Goal: Information Seeking & Learning: Learn about a topic

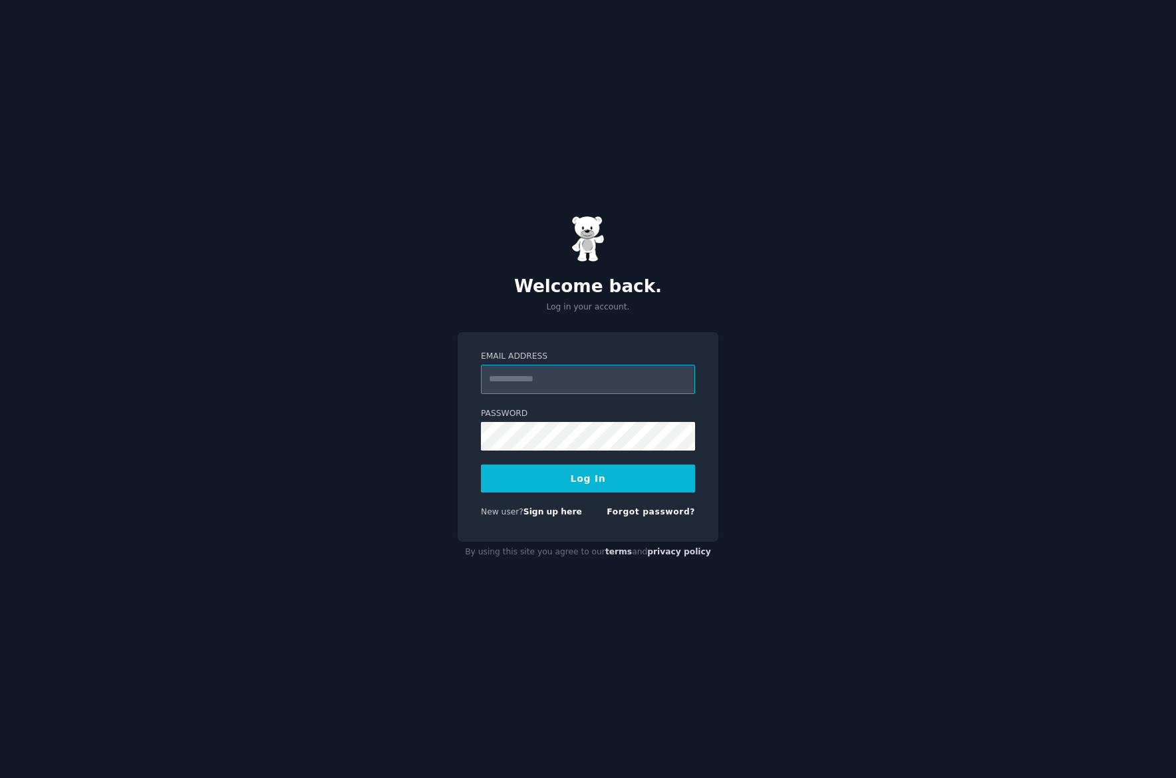
type input "**********"
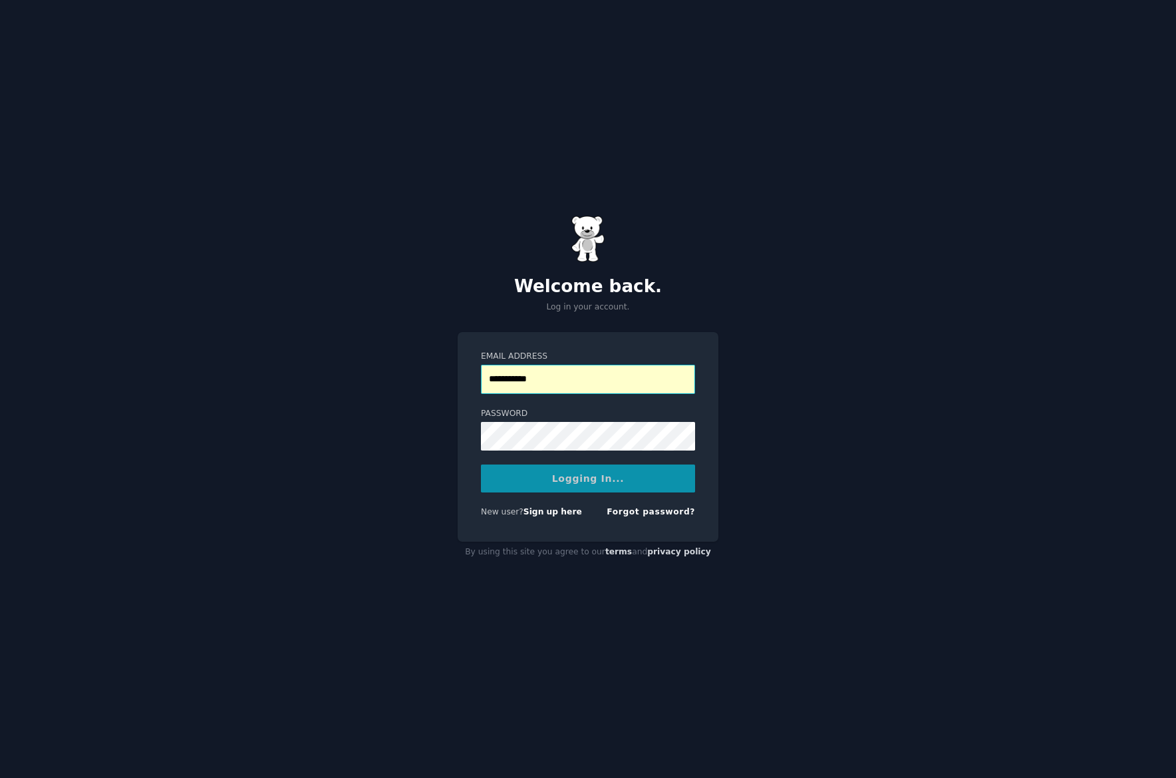
click at [541, 373] on input "**********" at bounding box center [588, 379] width 214 height 29
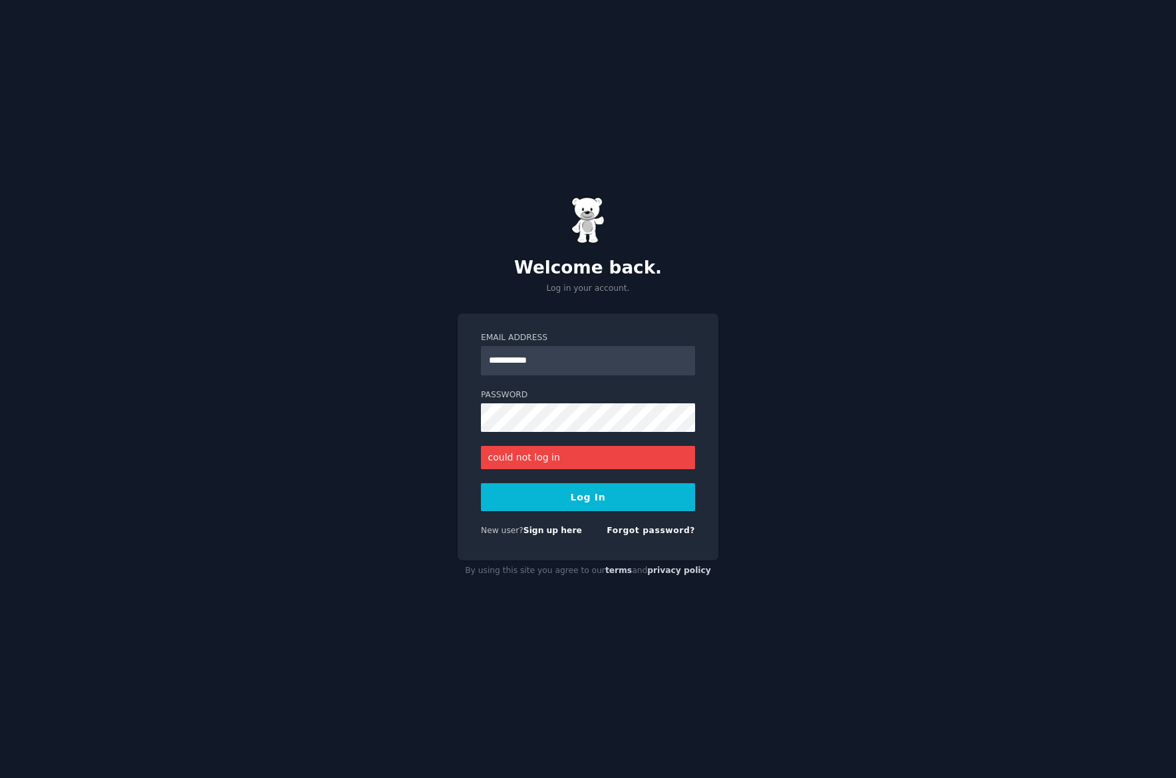
click at [573, 500] on button "Log In" at bounding box center [588, 497] width 214 height 28
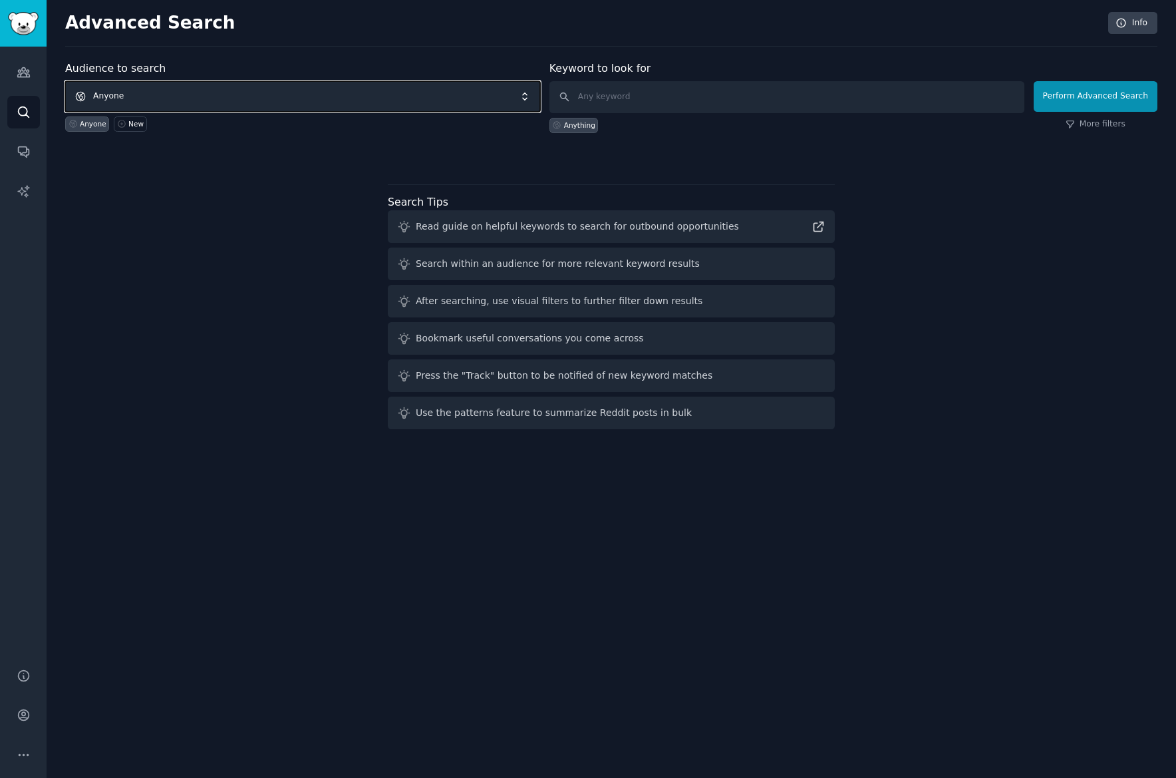
click at [138, 100] on span "Anyone" at bounding box center [302, 96] width 475 height 31
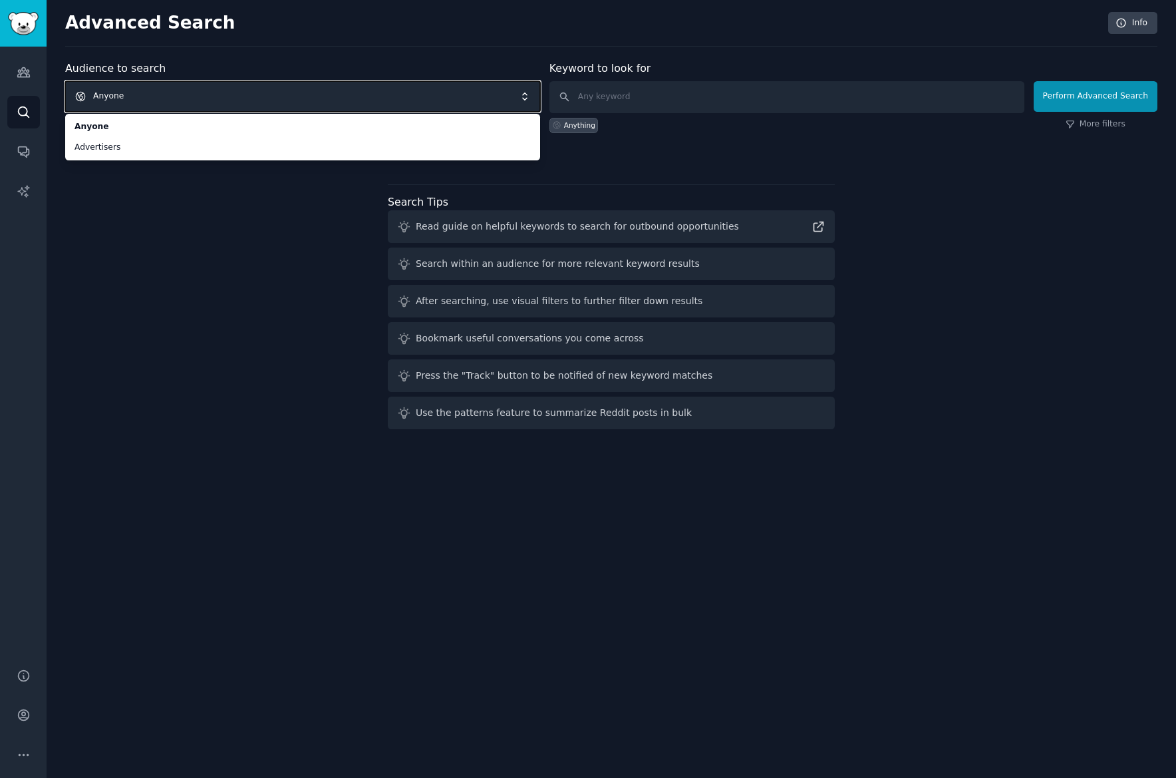
click at [137, 100] on span "Anyone" at bounding box center [302, 96] width 475 height 31
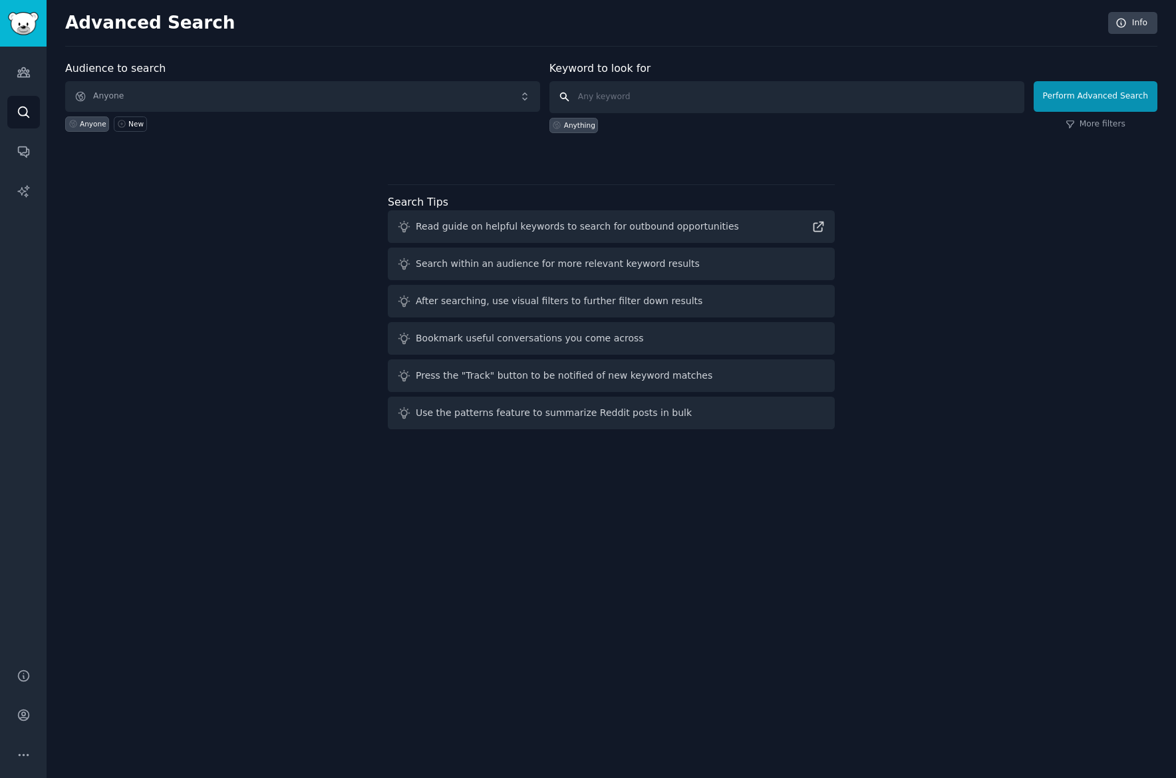
click at [656, 100] on input "text" at bounding box center [787, 97] width 475 height 32
type input "ai [GEOGRAPHIC_DATA]"
click at [1107, 96] on button "Perform Advanced Search" at bounding box center [1096, 96] width 124 height 31
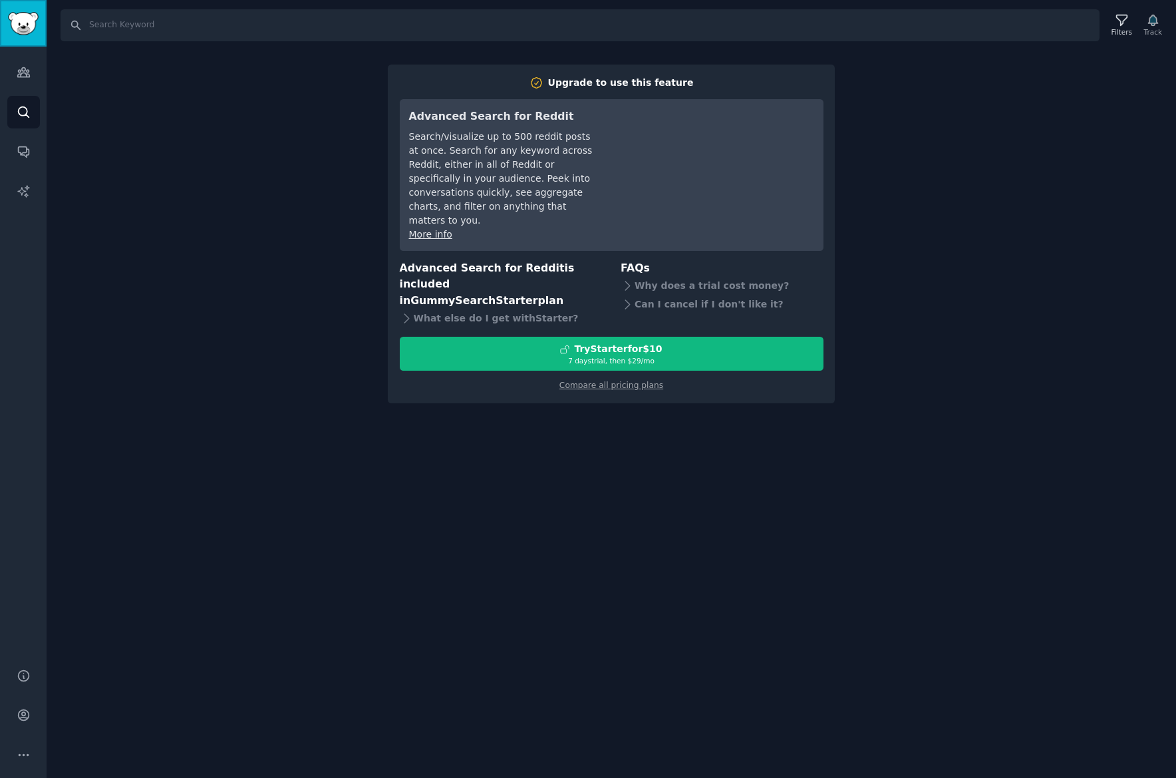
click at [23, 23] on img "Sidebar" at bounding box center [23, 23] width 31 height 23
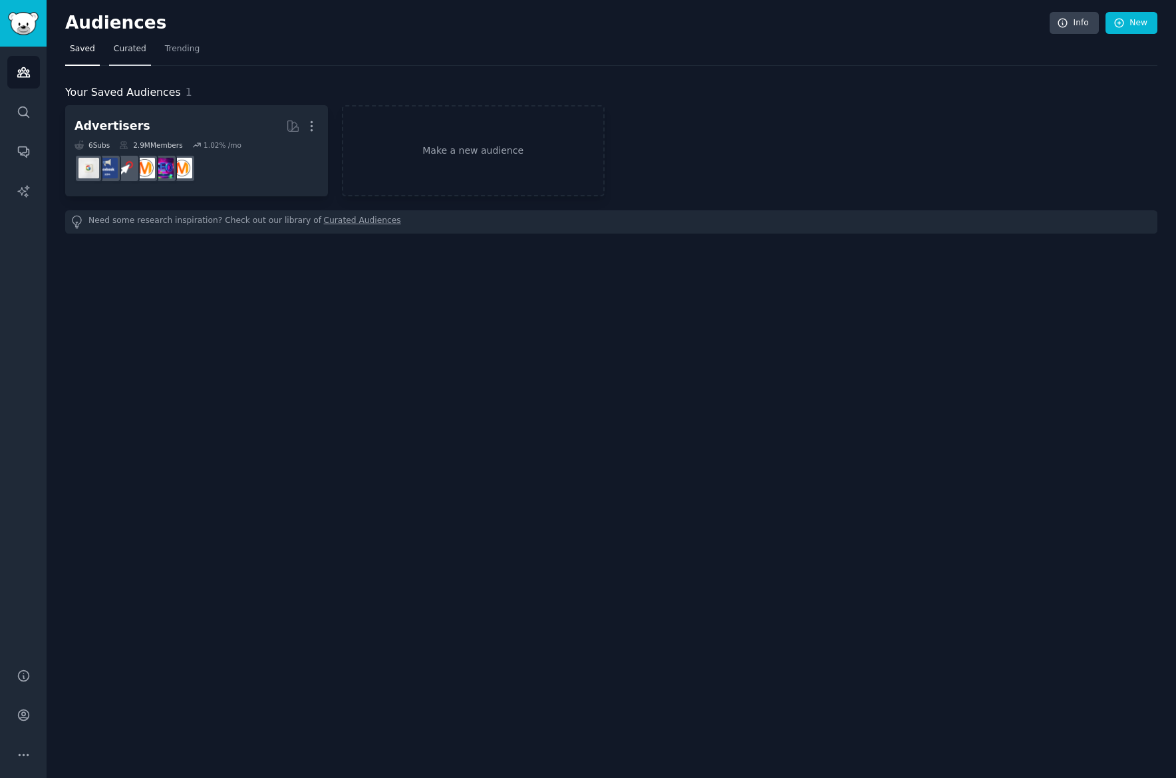
click at [115, 49] on span "Curated" at bounding box center [130, 49] width 33 height 12
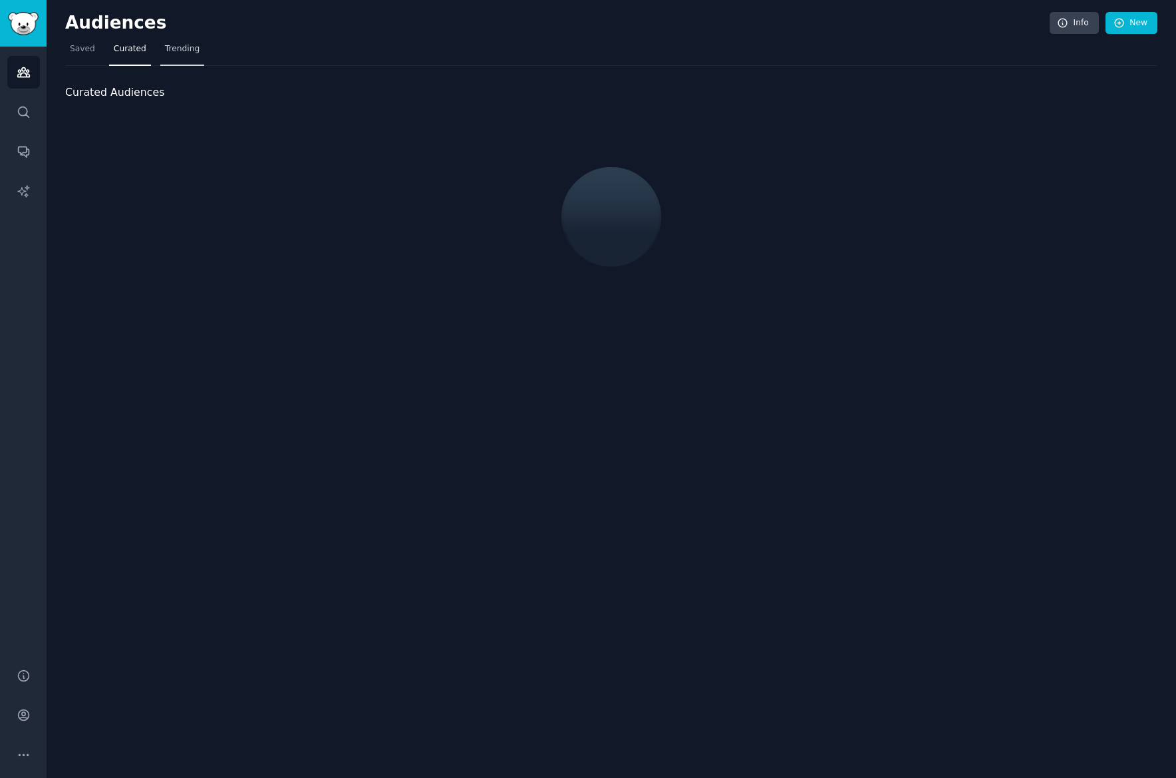
click at [172, 50] on span "Trending" at bounding box center [182, 49] width 35 height 12
